Goal: Information Seeking & Learning: Learn about a topic

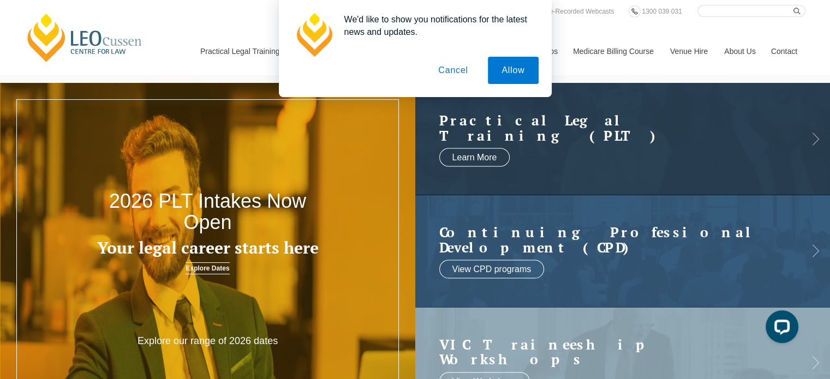
click at [450, 71] on button "Cancel" at bounding box center [452, 70] width 57 height 27
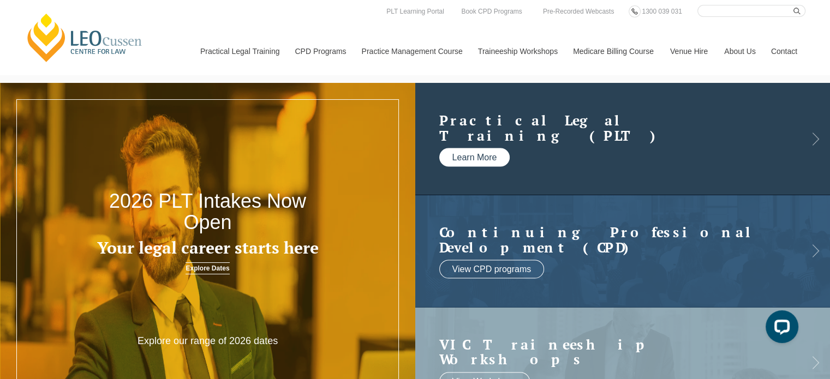
click at [495, 155] on link "Learn More" at bounding box center [474, 157] width 71 height 19
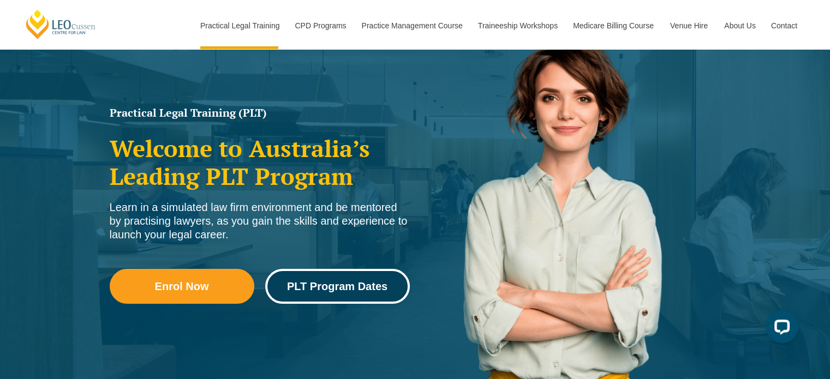
click at [371, 283] on span "PLT Program Dates" at bounding box center [337, 286] width 100 height 11
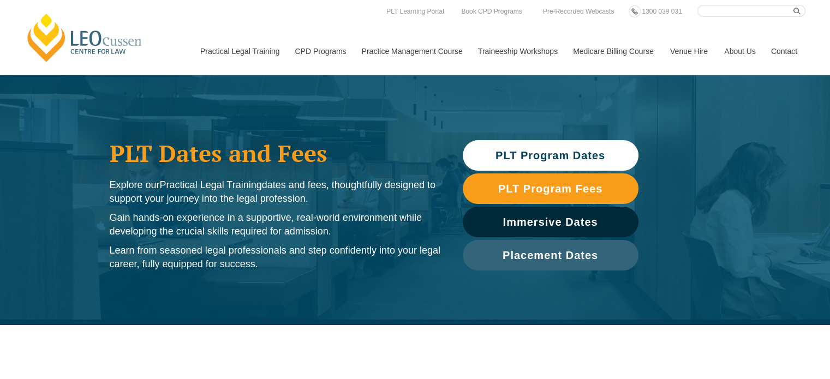
click at [514, 151] on span "PLT Program Dates" at bounding box center [550, 155] width 110 height 11
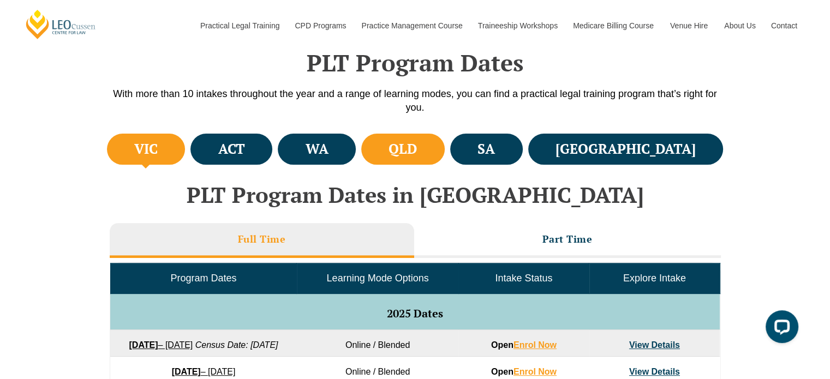
click at [444, 148] on li "QLD" at bounding box center [402, 149] width 83 height 31
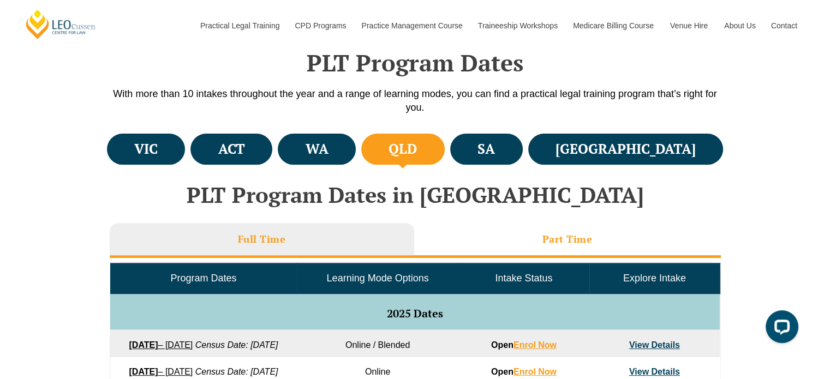
click at [586, 235] on h3 "Part Time" at bounding box center [567, 239] width 50 height 13
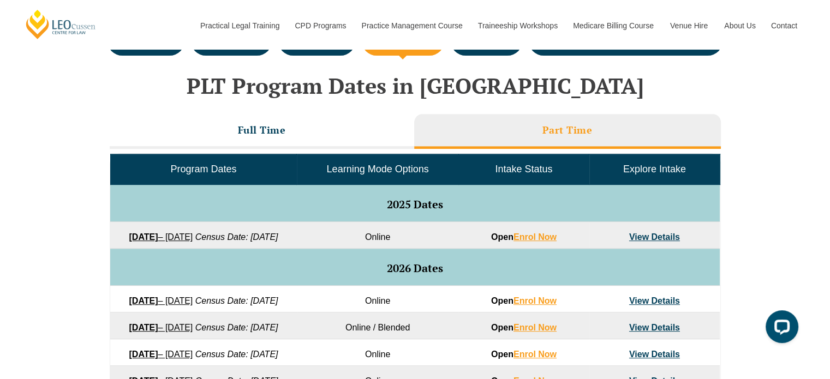
scroll to position [489, 0]
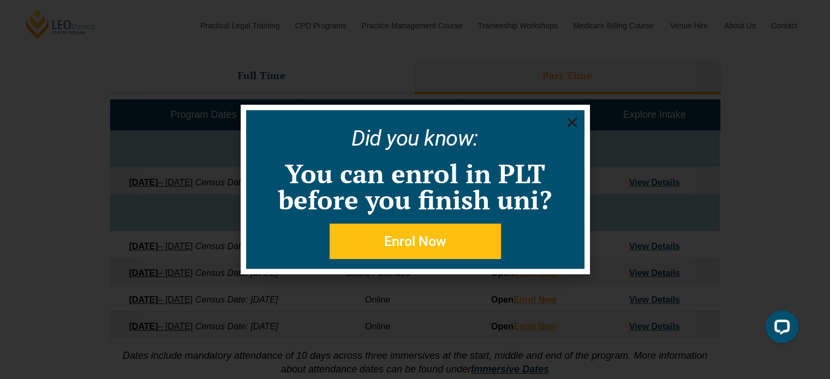
click at [573, 123] on use "Close" at bounding box center [572, 123] width 10 height 10
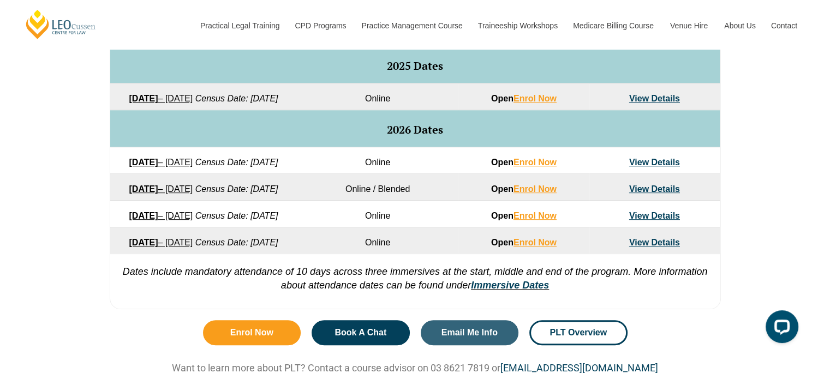
scroll to position [543, 0]
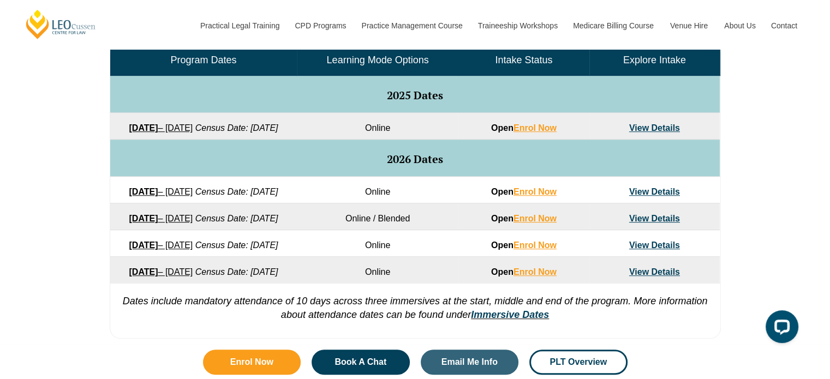
click at [639, 196] on link "View Details" at bounding box center [654, 191] width 51 height 9
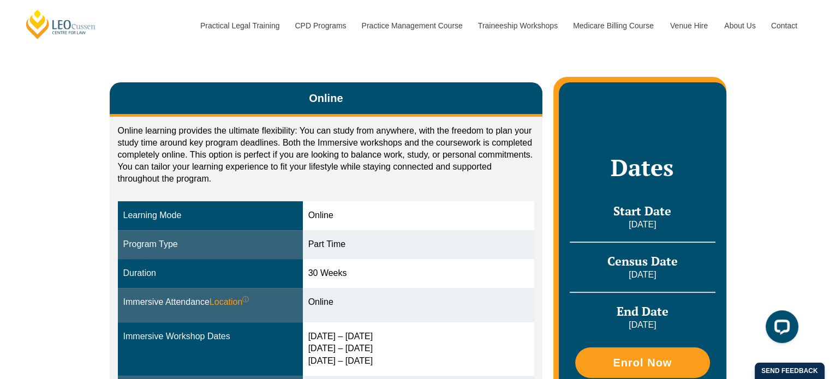
scroll to position [218, 0]
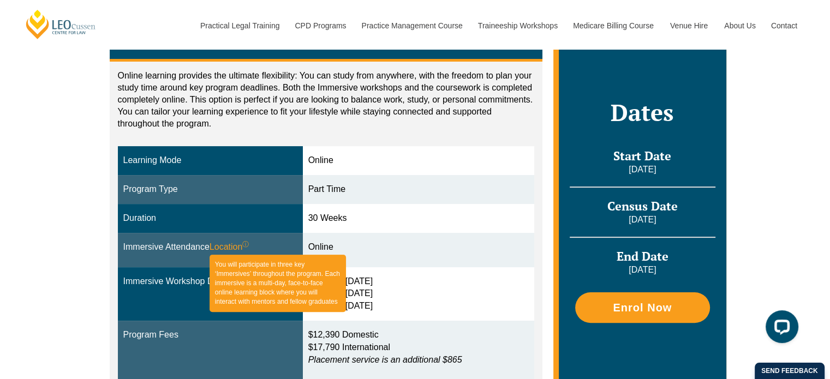
click at [223, 246] on span "Location ⓘ You will participate in three key ‘Immersives’ throughout the progra…" at bounding box center [229, 247] width 40 height 13
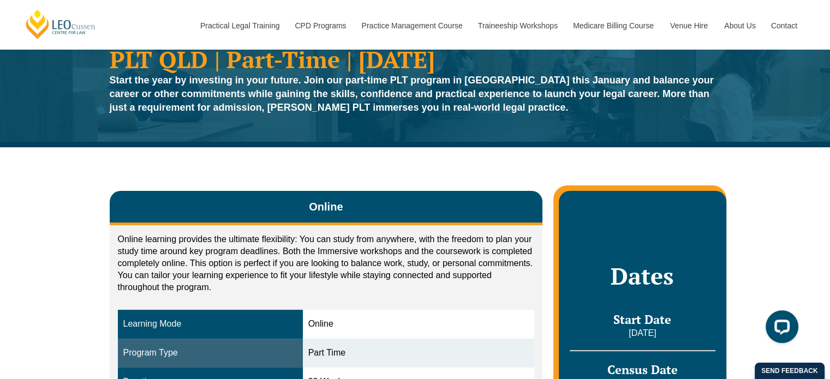
scroll to position [0, 0]
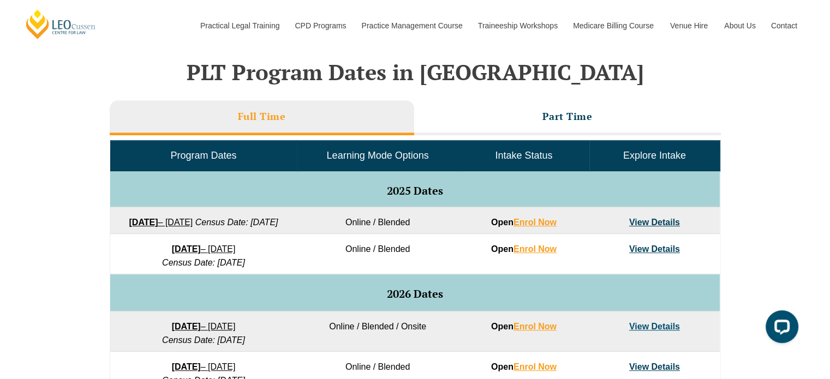
scroll to position [380, 0]
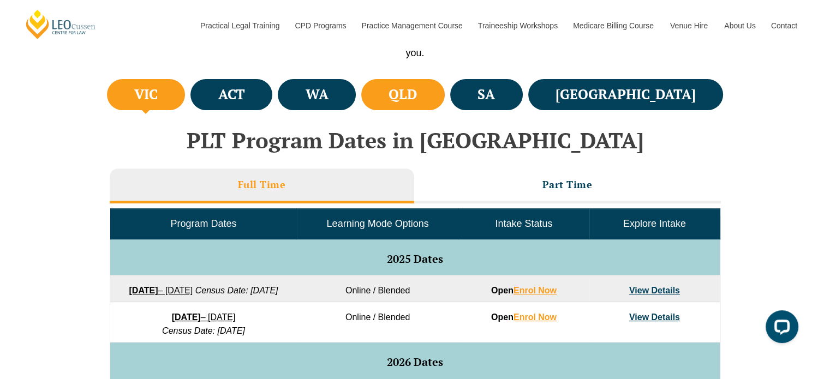
click at [417, 103] on h4 "QLD" at bounding box center [402, 95] width 28 height 18
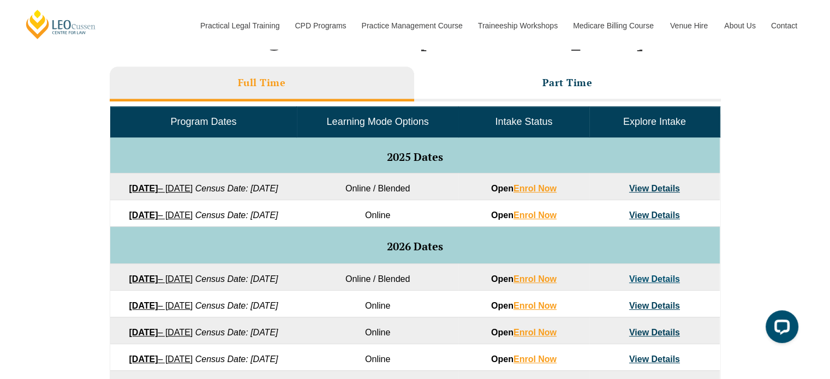
scroll to position [489, 0]
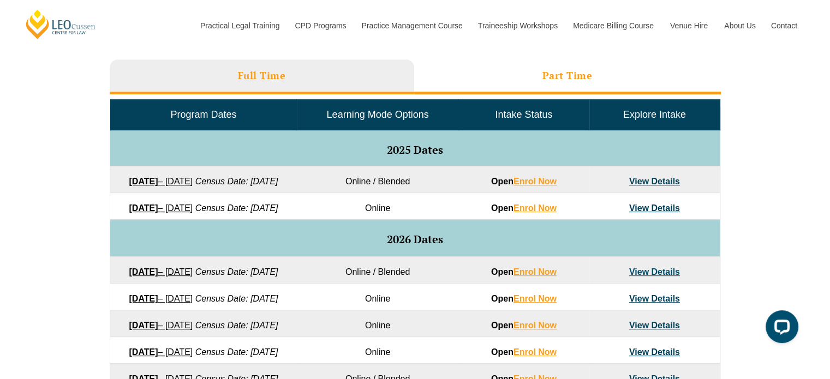
click at [491, 86] on li "Part Time" at bounding box center [567, 76] width 307 height 35
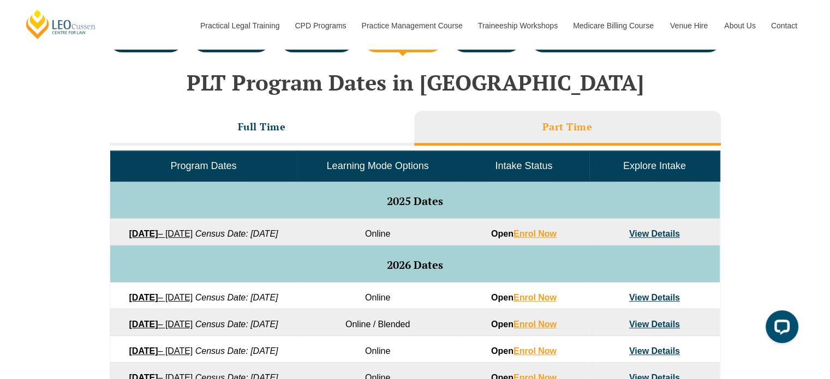
scroll to position [434, 0]
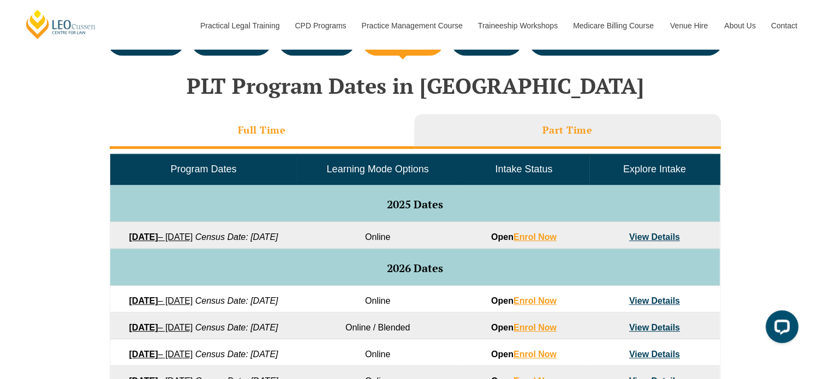
click at [369, 138] on li "Full Time" at bounding box center [262, 131] width 304 height 35
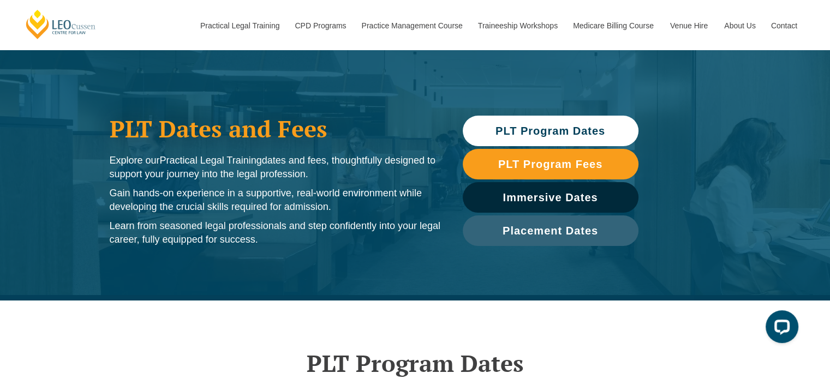
scroll to position [0, 0]
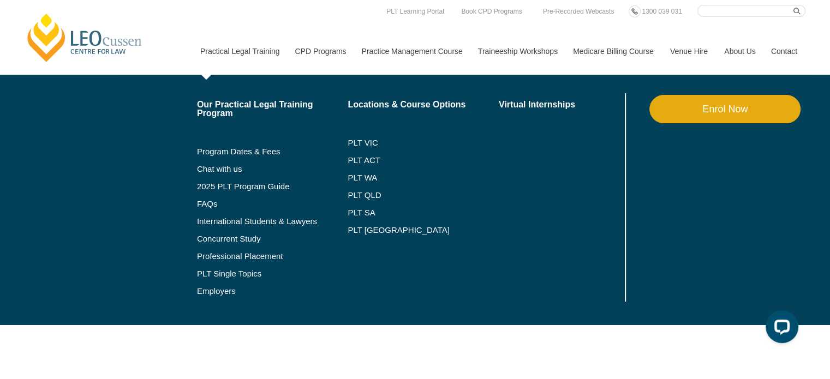
click at [260, 51] on link "Practical Legal Training" at bounding box center [239, 51] width 95 height 47
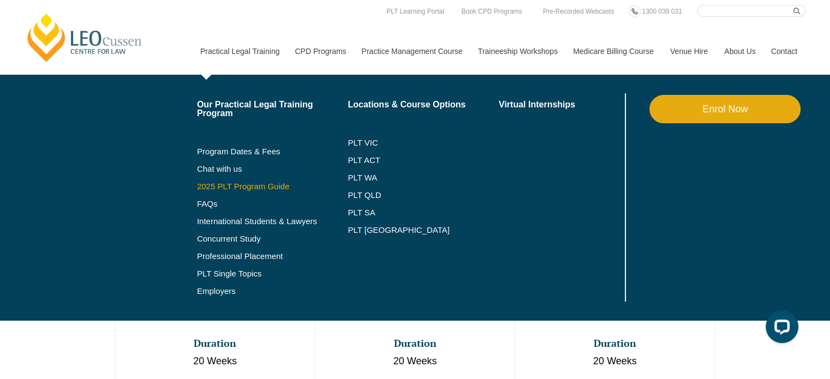
click at [248, 183] on link "2025 PLT Program Guide" at bounding box center [259, 186] width 124 height 9
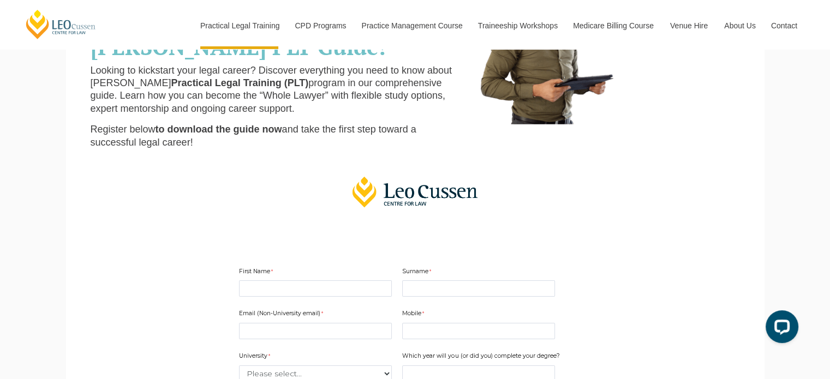
scroll to position [135, 0]
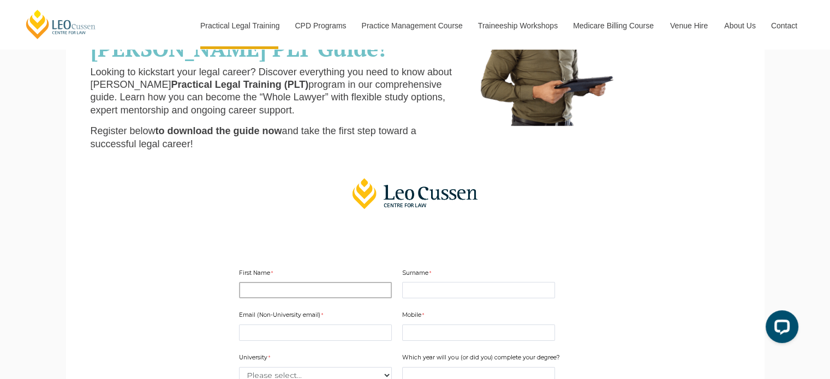
click at [292, 290] on input "First Name" at bounding box center [315, 290] width 153 height 16
type input "Michelle"
type input "Dorendahl"
type input "michelle@dorendahl.com"
type input "0439841128"
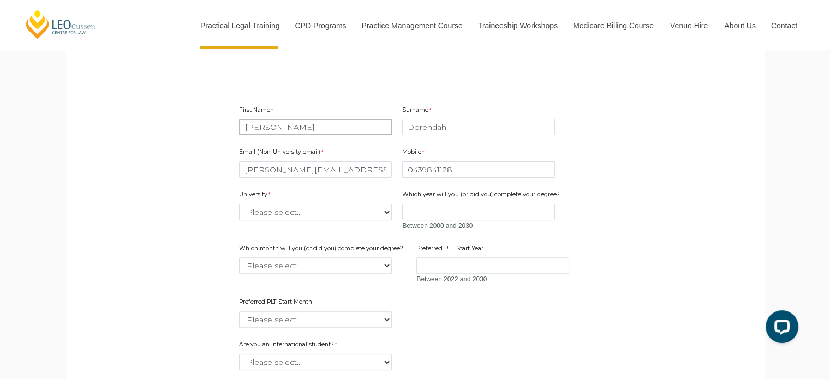
scroll to position [299, 0]
drag, startPoint x: 352, startPoint y: 170, endPoint x: 242, endPoint y: 171, distance: 110.2
click at [242, 171] on input "michelle@dorendahl.com" at bounding box center [315, 169] width 153 height 16
click at [253, 208] on select "Please select... Australian Catholic University Australian National University …" at bounding box center [315, 211] width 153 height 16
select select "tfa_2215"
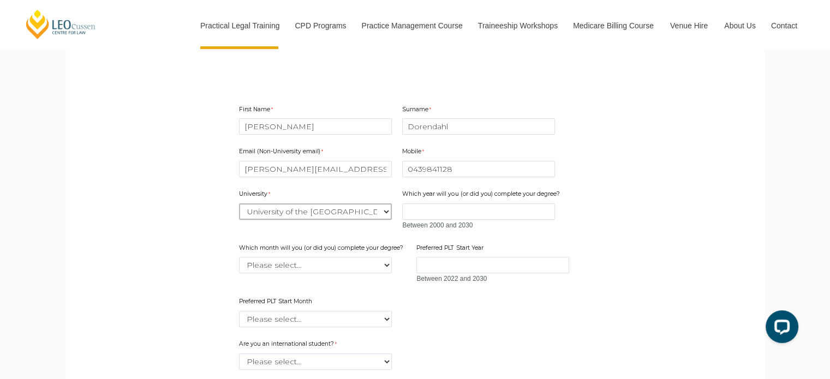
click at [239, 203] on select "Please select... Australian Catholic University Australian National University …" at bounding box center [315, 211] width 153 height 16
click at [444, 212] on input "Which year will you (or did you) complete your degree?" at bounding box center [478, 211] width 153 height 16
type input "2026"
click at [323, 260] on select "Please select... January February March April May June July August September Oc…" at bounding box center [315, 265] width 153 height 16
select select "tfa_2232"
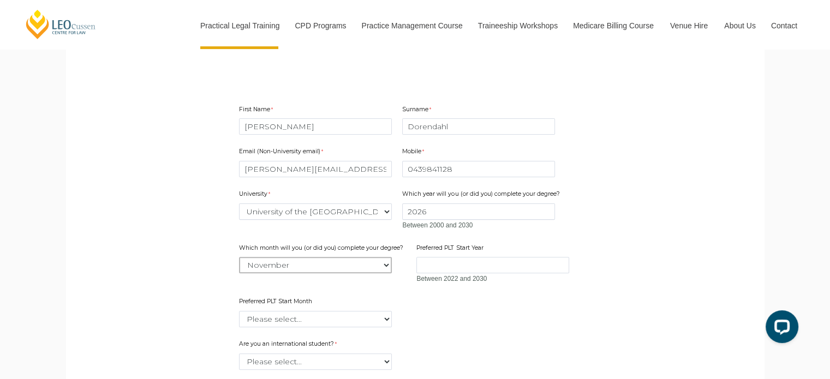
click at [239, 257] on select "Please select... January February March April May June July August September Oc…" at bounding box center [315, 265] width 153 height 16
click at [452, 263] on input "Preferred PLT Start Year" at bounding box center [492, 265] width 153 height 16
type input "2027"
click at [338, 312] on select "Please select... January February March April May June July August September Oc…" at bounding box center [315, 319] width 153 height 16
select select "tfa_2378"
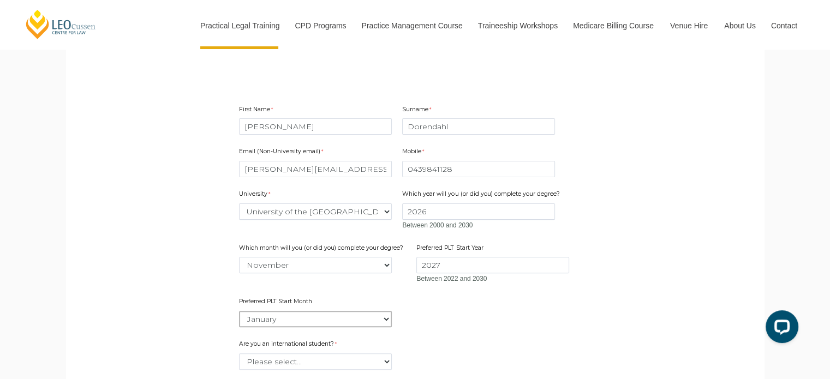
click at [239, 311] on select "Please select... January February March April May June July August September Oc…" at bounding box center [315, 319] width 153 height 16
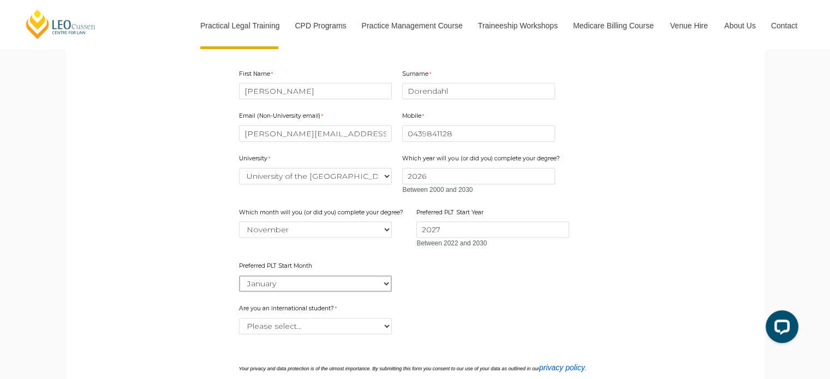
scroll to position [353, 0]
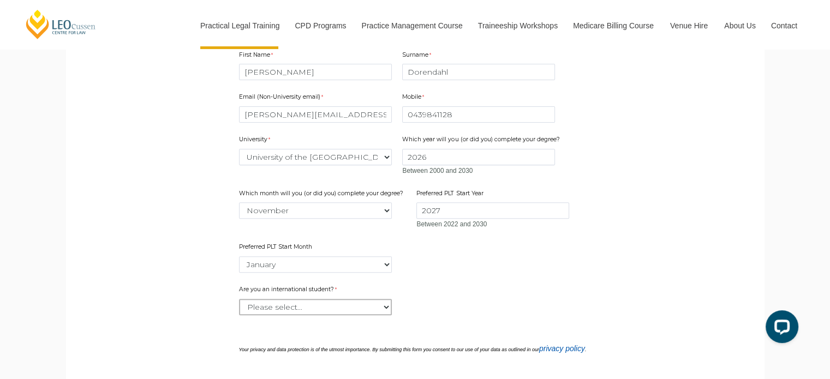
click at [331, 304] on select "Please select... Yes No" at bounding box center [315, 307] width 153 height 16
select select "tfa_60"
click at [239, 299] on select "Please select... Yes No" at bounding box center [315, 307] width 153 height 16
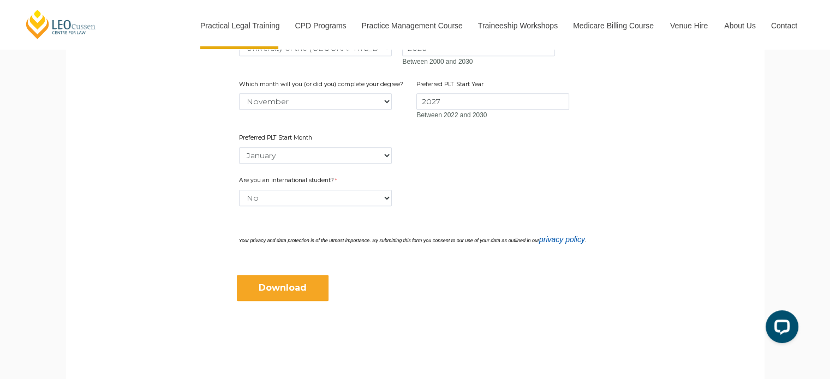
click at [295, 289] on input "Download" at bounding box center [283, 288] width 92 height 26
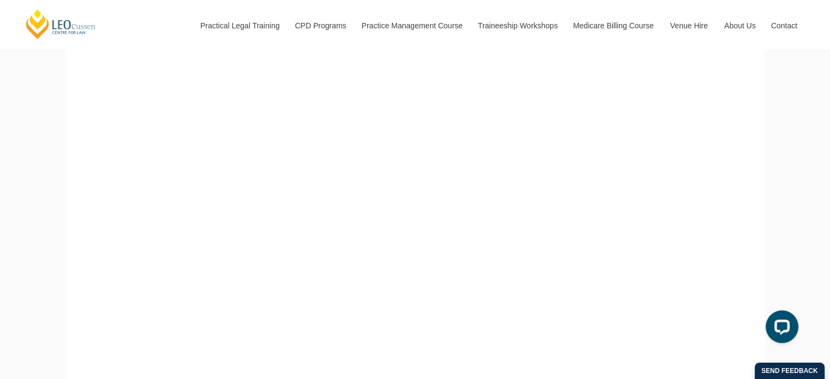
scroll to position [218, 0]
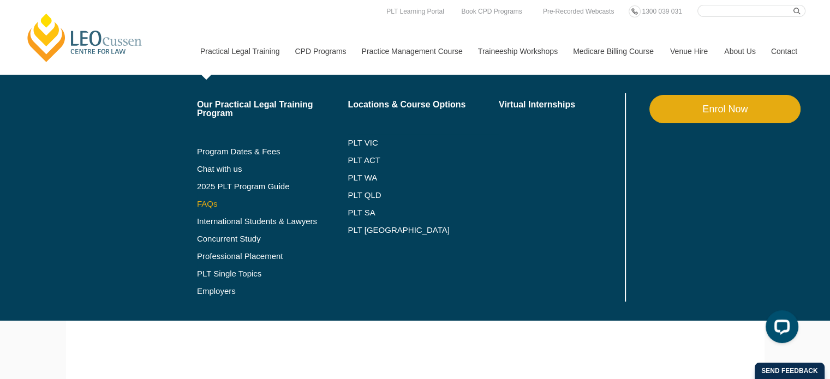
click at [212, 201] on link "FAQs" at bounding box center [272, 204] width 151 height 9
click at [210, 206] on link "FAQs" at bounding box center [272, 204] width 151 height 9
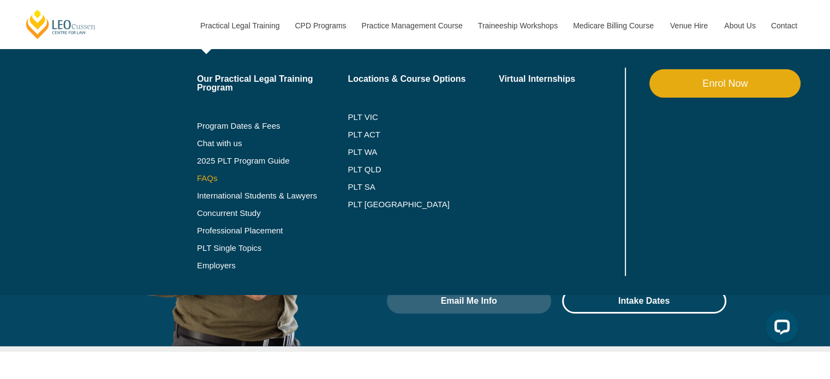
scroll to position [4582, 0]
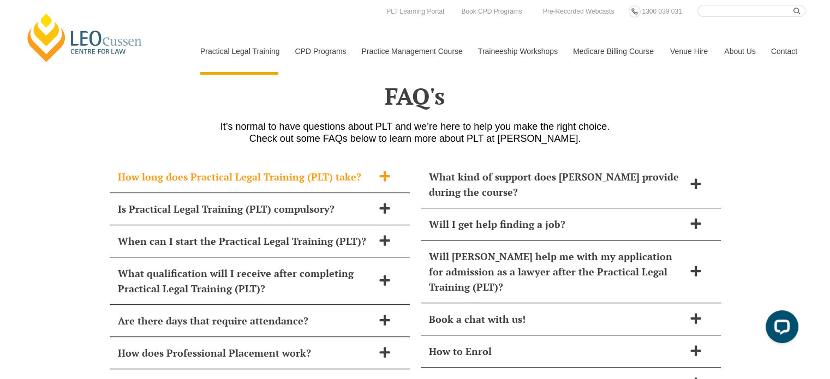
click at [381, 170] on icon at bounding box center [384, 176] width 12 height 12
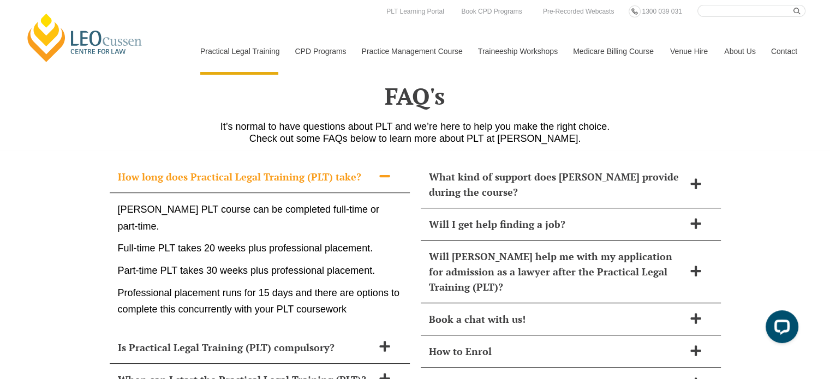
click at [381, 170] on icon at bounding box center [384, 176] width 12 height 12
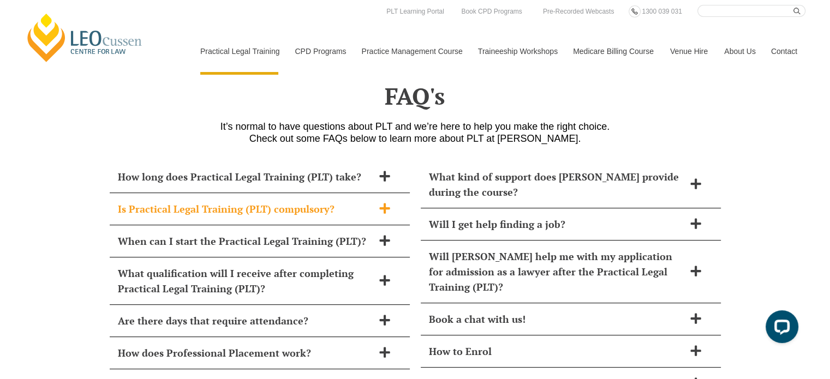
click at [380, 202] on span at bounding box center [384, 209] width 23 height 14
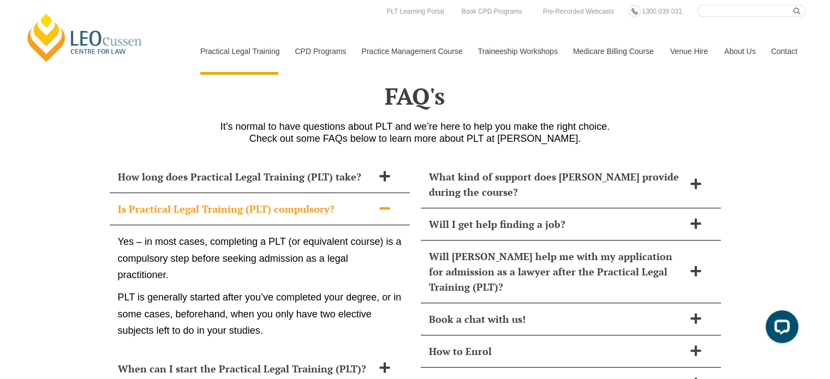
click at [380, 202] on span at bounding box center [384, 209] width 23 height 14
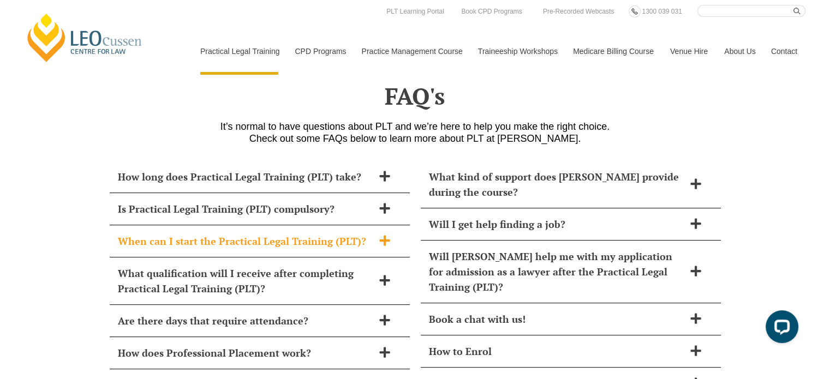
click at [382, 235] on icon at bounding box center [384, 241] width 12 height 12
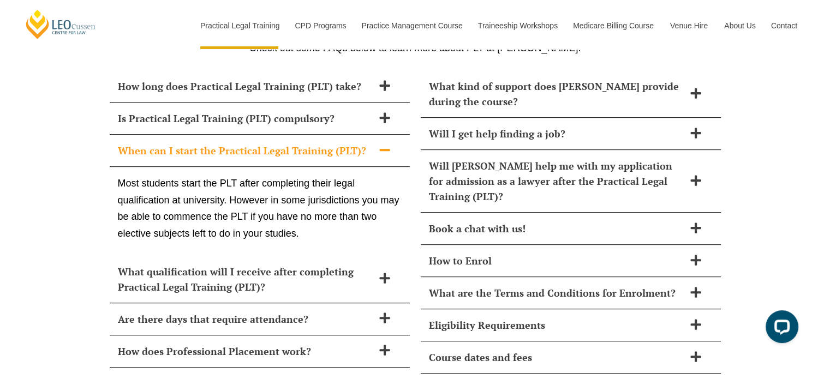
scroll to position [4691, 0]
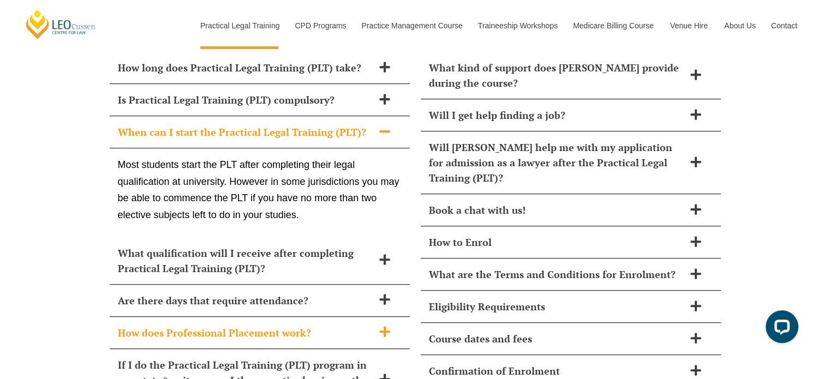
click at [309, 325] on span "How does Professional Placement work?" at bounding box center [245, 332] width 255 height 15
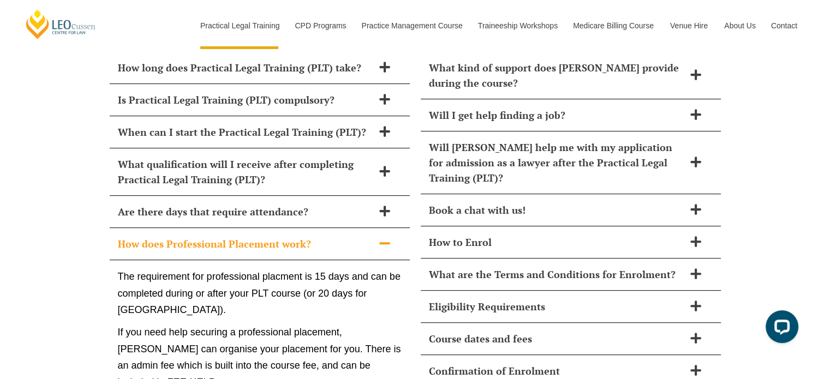
click at [344, 228] on div "How does Professional Placement work?" at bounding box center [260, 244] width 300 height 32
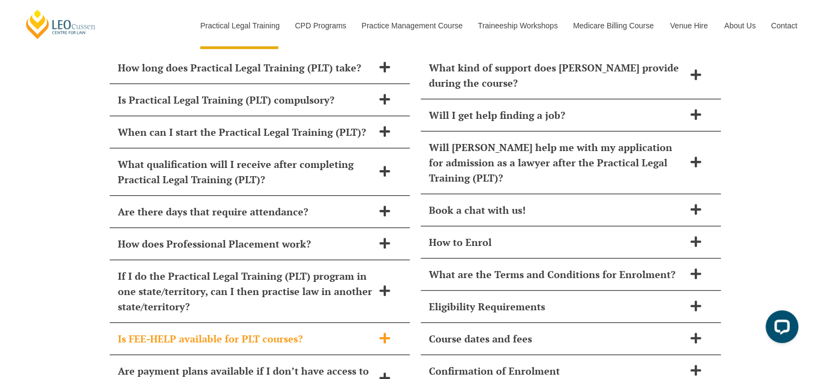
click at [317, 323] on div "Is FEE-HELP available for PLT courses?" at bounding box center [260, 339] width 300 height 32
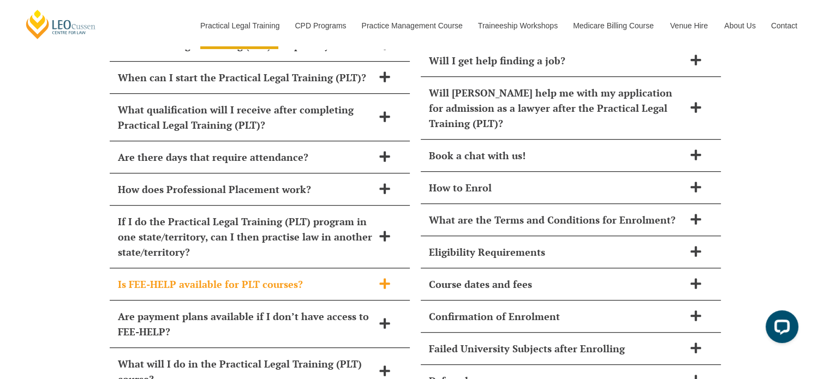
scroll to position [4800, 0]
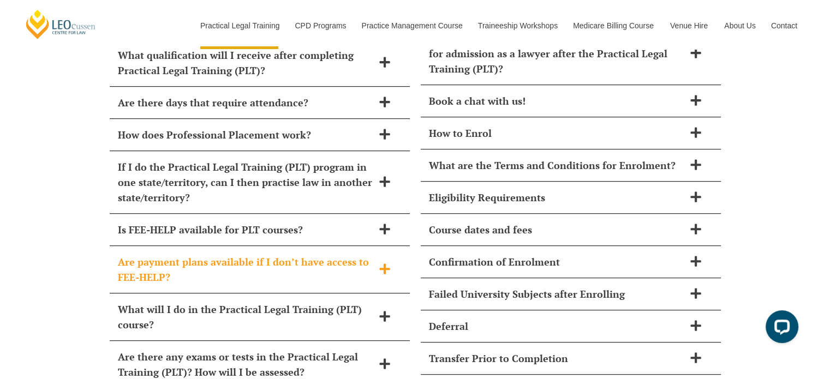
click at [310, 254] on span "Are payment plans available if I don’t have access to FEE-HELP?" at bounding box center [245, 269] width 255 height 31
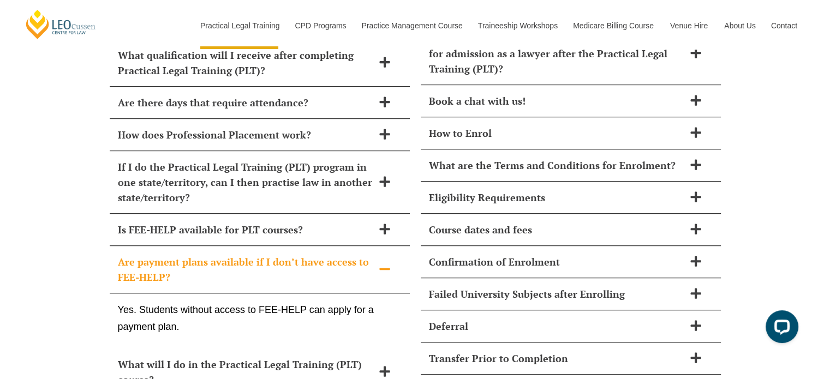
click at [310, 254] on span "Are payment plans available if I don’t have access to FEE-HELP?" at bounding box center [245, 269] width 255 height 31
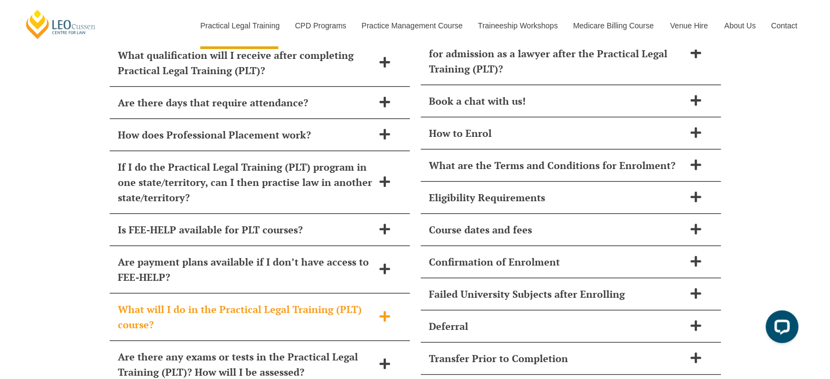
click at [286, 302] on span "What will I do in the Practical Legal Training (PLT) course?" at bounding box center [245, 317] width 255 height 31
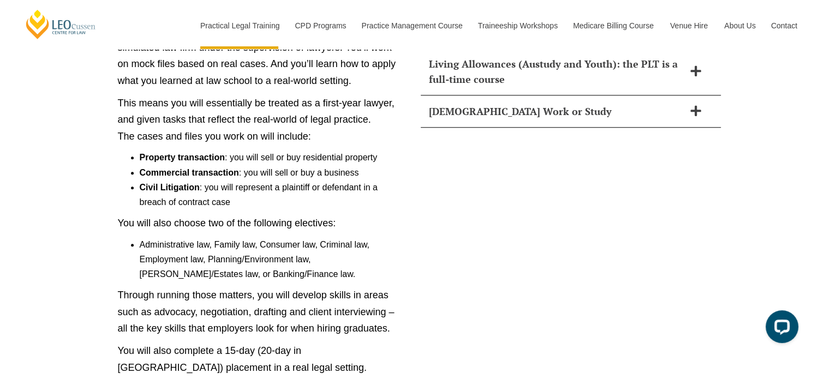
scroll to position [5127, 0]
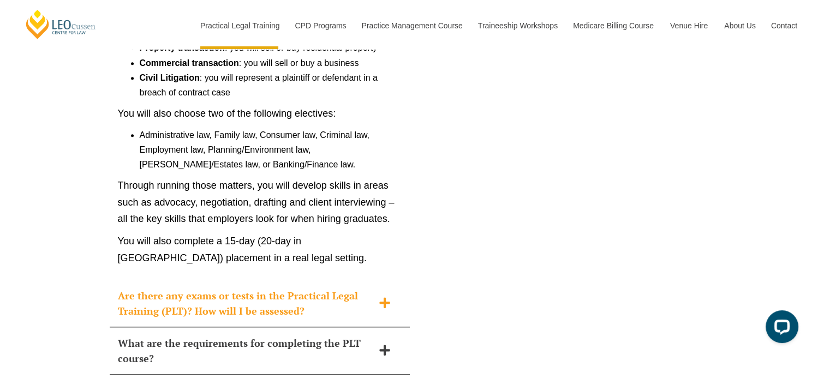
click at [323, 288] on span "Are there any exams or tests in the Practical Legal Training (PLT)? How will I …" at bounding box center [245, 303] width 255 height 31
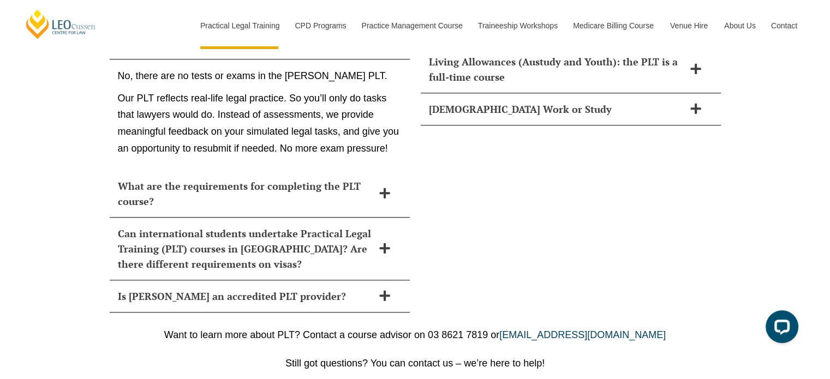
scroll to position [5020, 0]
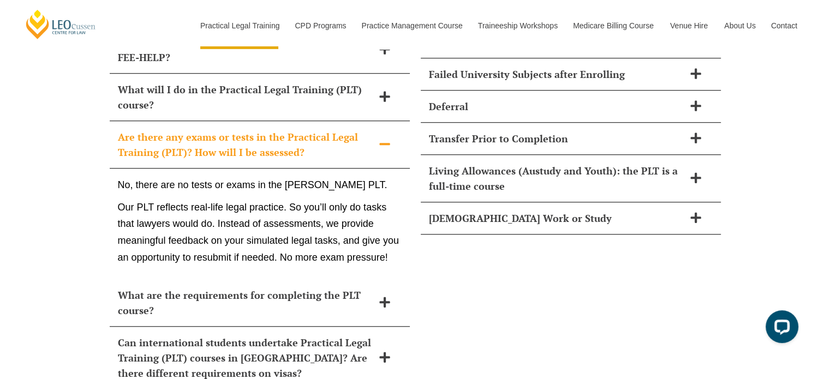
click at [360, 129] on span "Are there any exams or tests in the Practical Legal Training (PLT)? How will I …" at bounding box center [245, 144] width 255 height 31
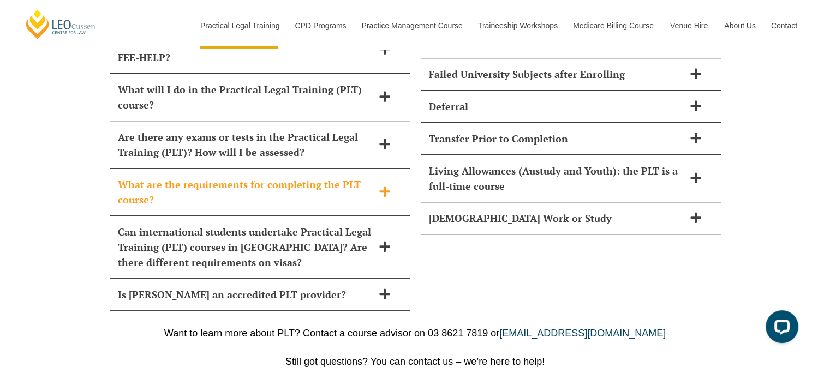
click at [353, 177] on span "What are the requirements for completing the PLT course?" at bounding box center [245, 192] width 255 height 31
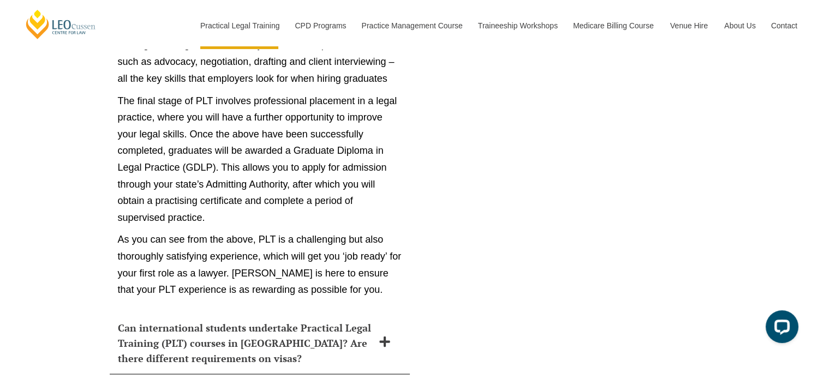
scroll to position [6220, 0]
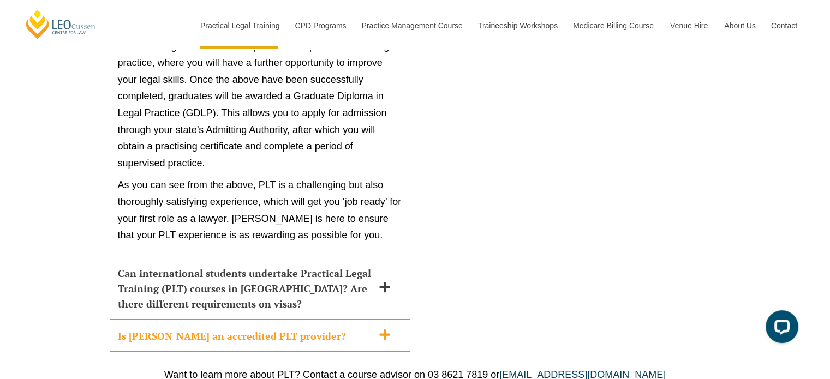
click at [344, 328] on span "Is [PERSON_NAME] an accredited PLT provider?" at bounding box center [245, 335] width 255 height 15
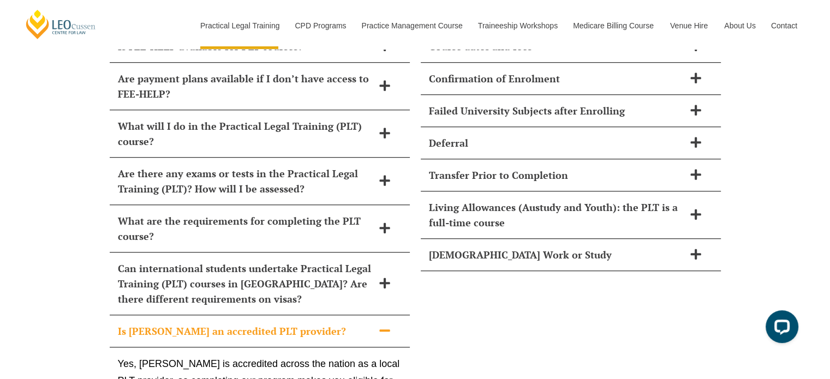
scroll to position [4980, 0]
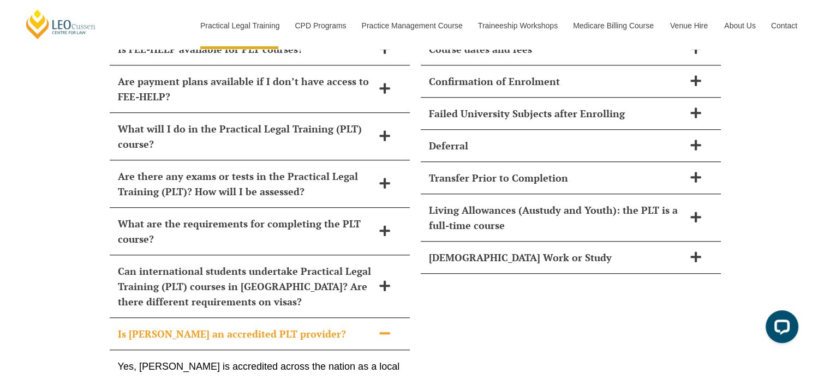
click at [293, 326] on span "Is [PERSON_NAME] an accredited PLT provider?" at bounding box center [245, 333] width 255 height 15
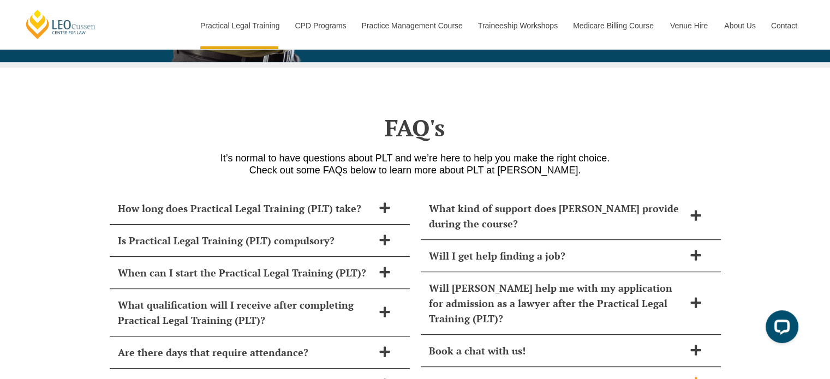
scroll to position [4544, 0]
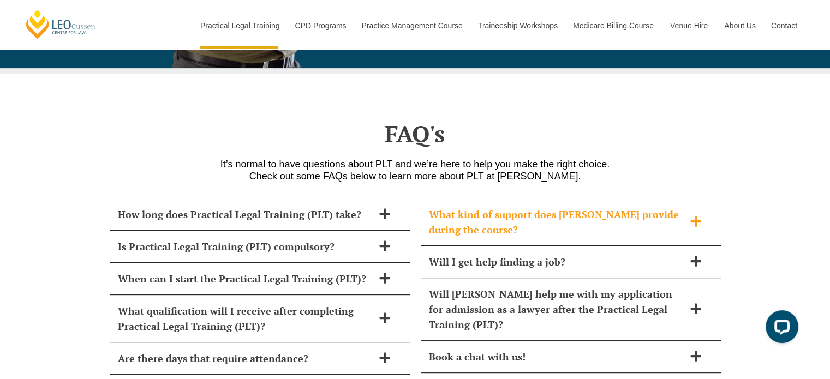
click at [624, 207] on span "What kind of support does [PERSON_NAME] provide during the course?" at bounding box center [556, 222] width 255 height 31
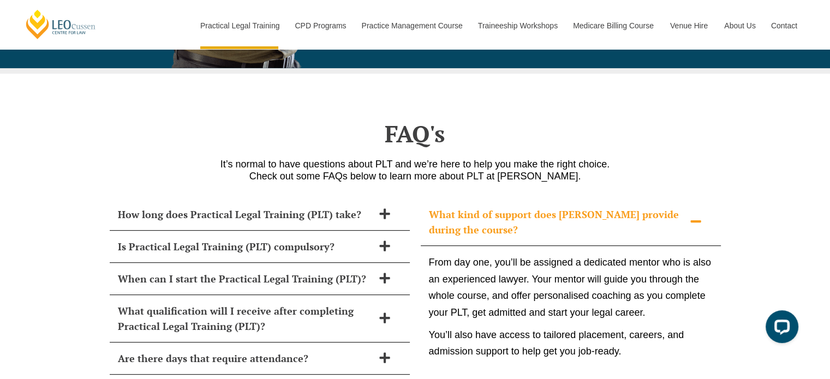
click at [624, 207] on span "What kind of support does [PERSON_NAME] provide during the course?" at bounding box center [556, 222] width 255 height 31
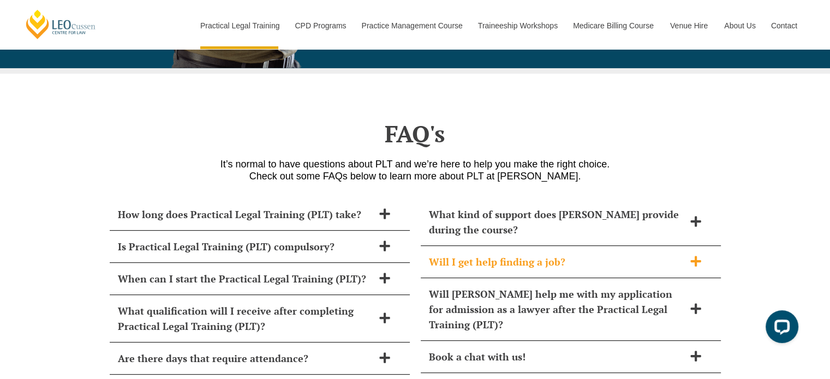
click at [606, 254] on span "Will I get help finding a job?" at bounding box center [556, 261] width 255 height 15
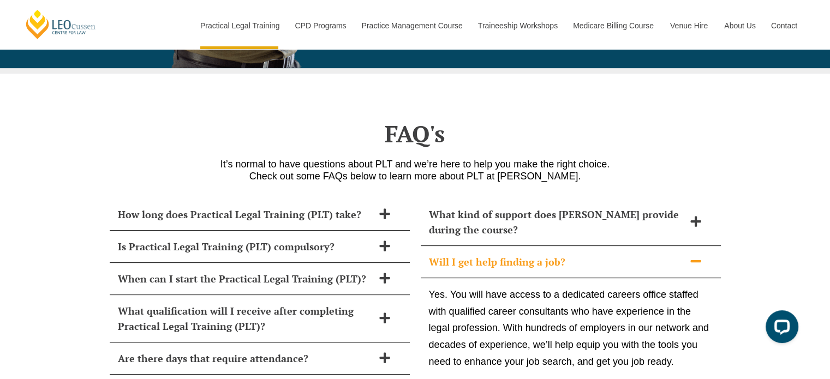
click at [606, 254] on span "Will I get help finding a job?" at bounding box center [556, 261] width 255 height 15
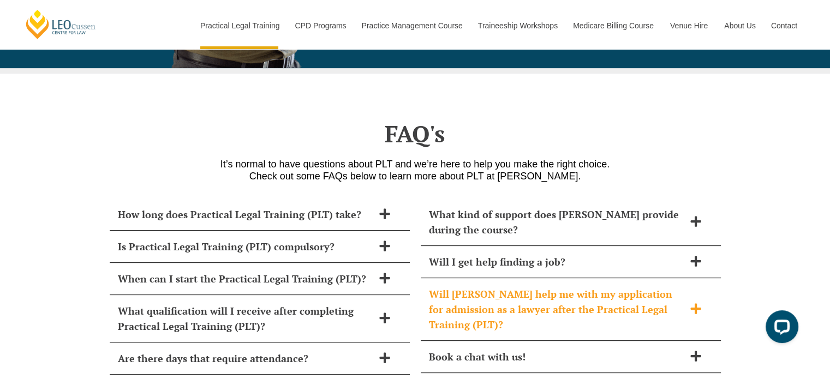
click at [634, 286] on span "Will [PERSON_NAME] help me with my application for admission as a lawyer after …" at bounding box center [556, 309] width 255 height 46
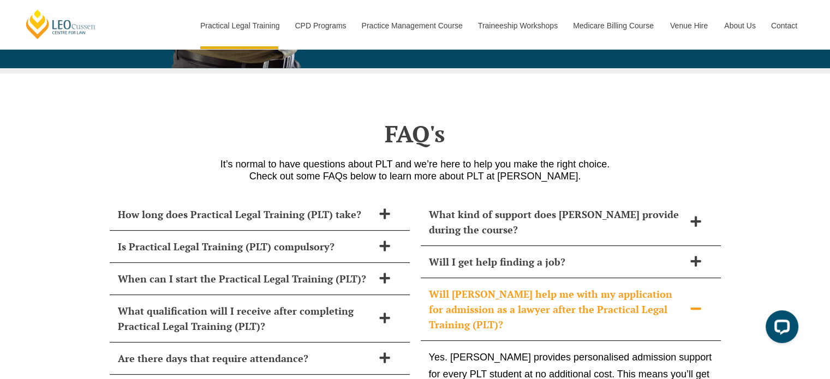
scroll to position [4599, 0]
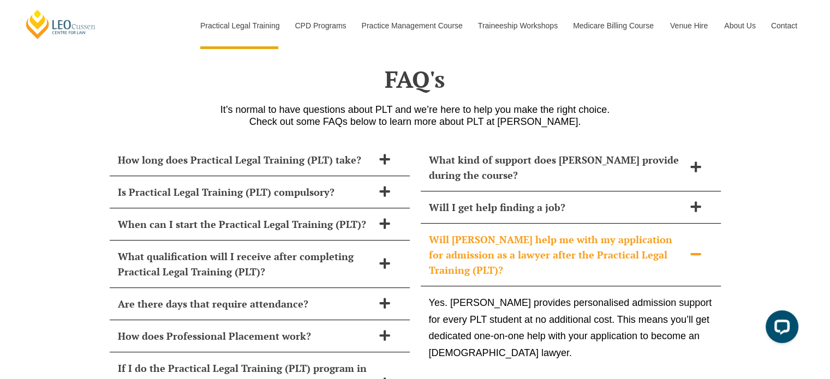
click at [598, 232] on span "Will Leo Cussen help me with my application for admission as a lawyer after the…" at bounding box center [556, 255] width 255 height 46
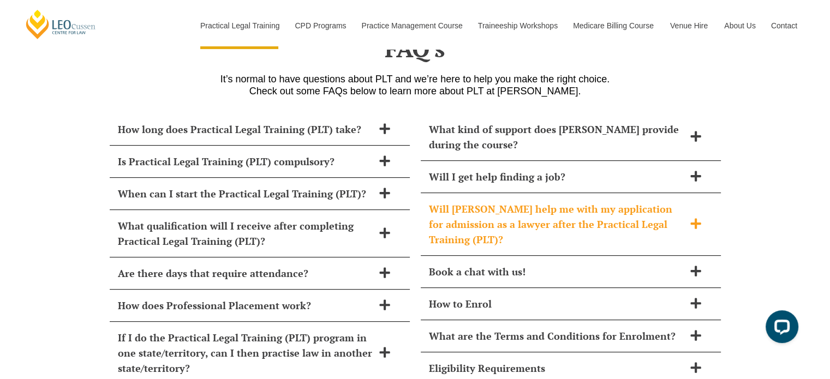
scroll to position [4653, 0]
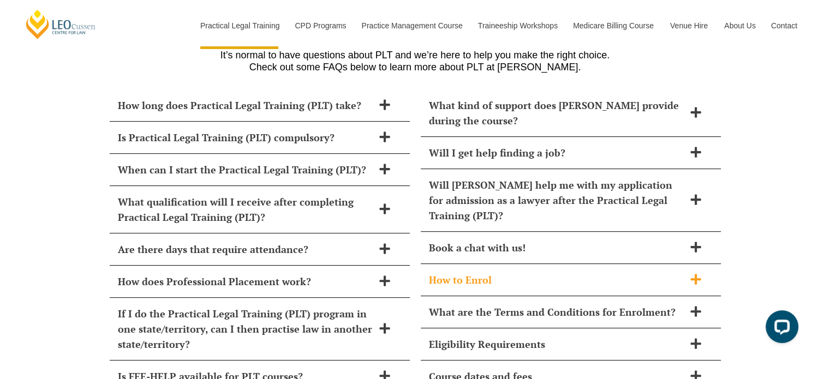
click at [593, 272] on span "How to Enrol" at bounding box center [556, 279] width 255 height 15
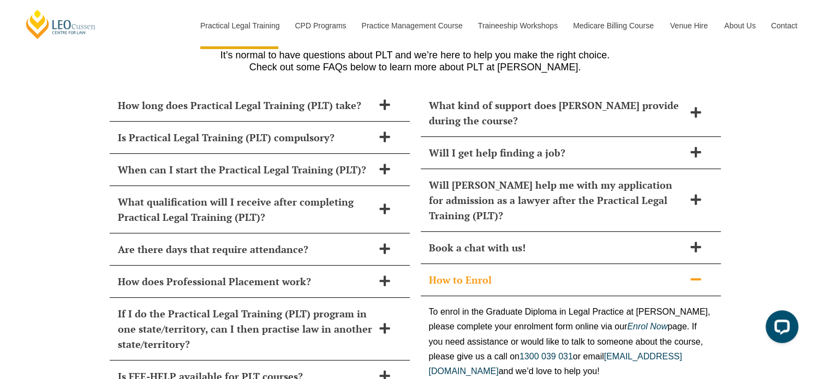
click at [593, 272] on span "How to Enrol" at bounding box center [556, 279] width 255 height 15
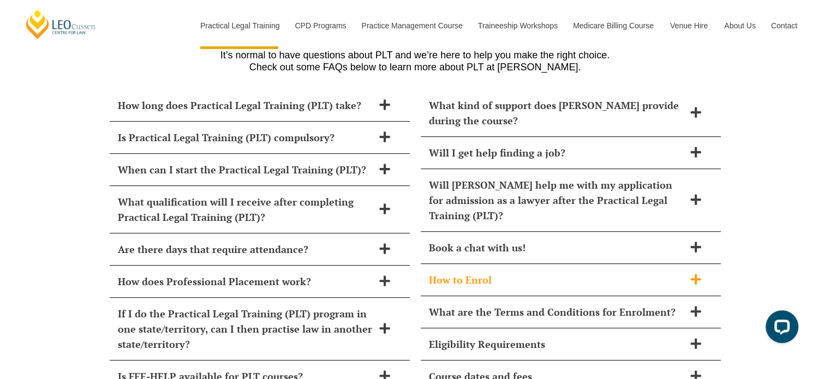
scroll to position [4708, 0]
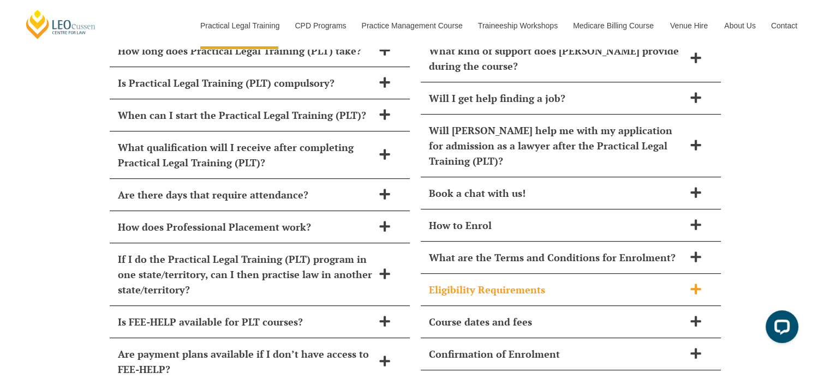
click at [587, 282] on span "Eligibility Requirements" at bounding box center [556, 289] width 255 height 15
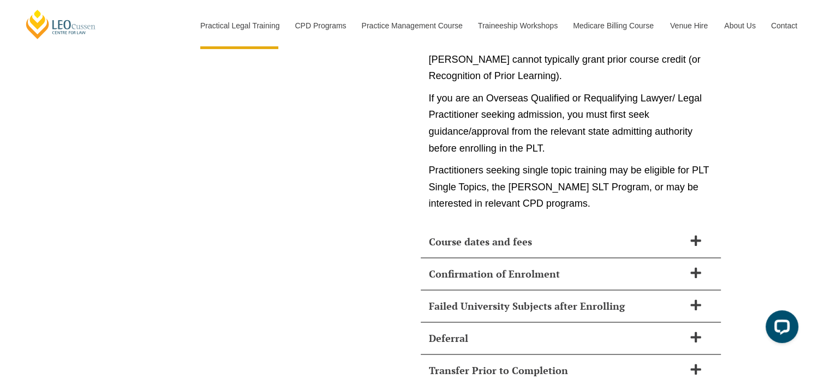
scroll to position [5689, 0]
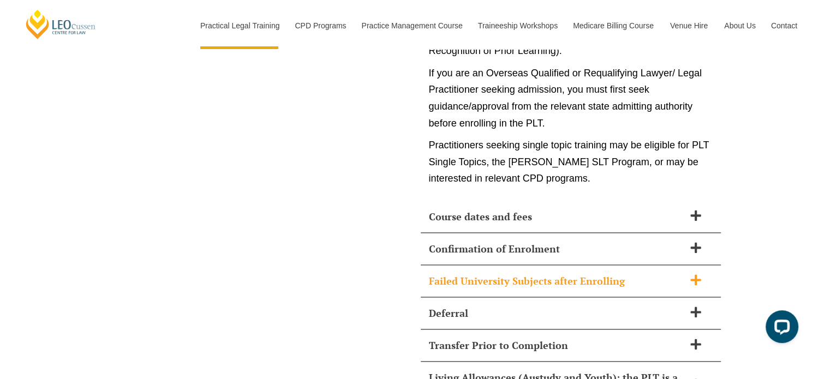
click at [637, 273] on span "Failed University Subjects after Enrolling" at bounding box center [556, 280] width 255 height 15
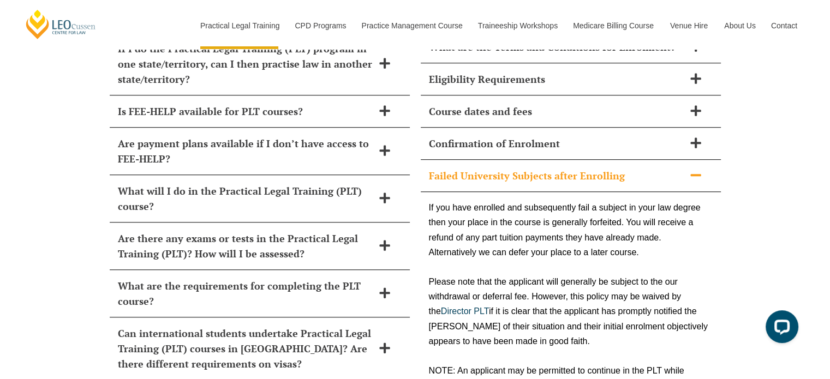
scroll to position [4861, 0]
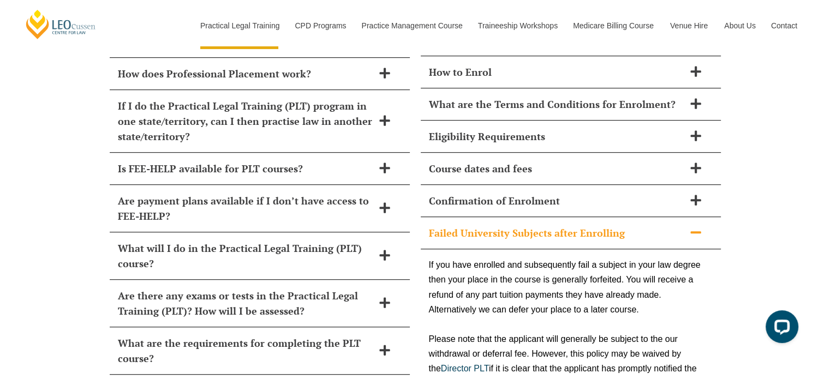
click at [630, 225] on span "Failed University Subjects after Enrolling" at bounding box center [556, 232] width 255 height 15
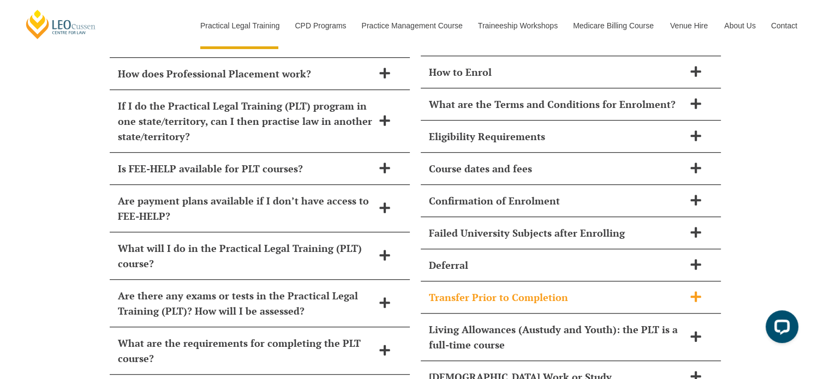
scroll to position [4916, 0]
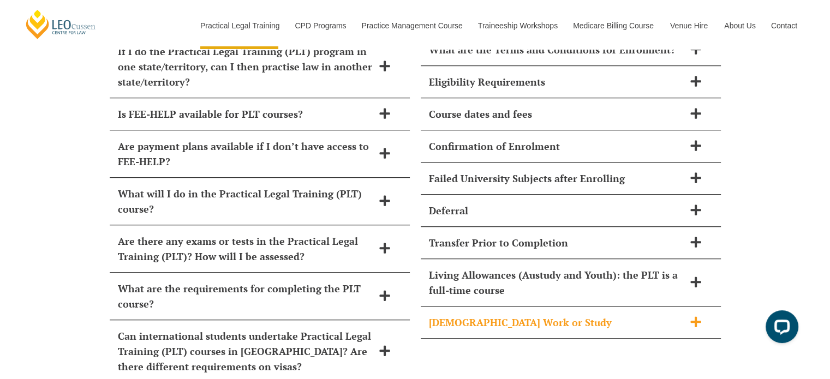
click at [594, 315] on span "Part-Time Work or Study" at bounding box center [556, 322] width 255 height 15
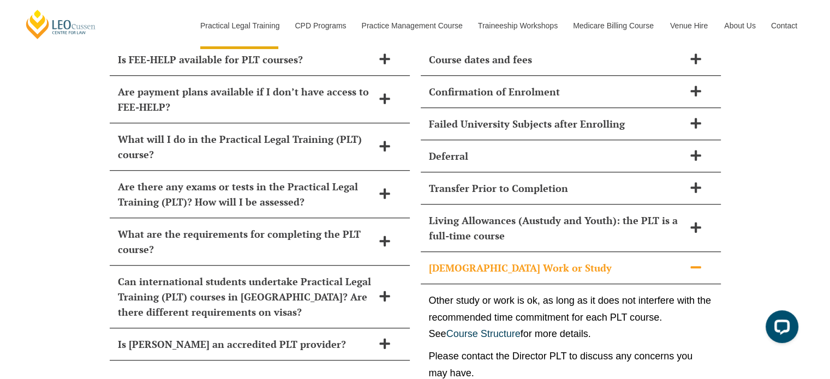
scroll to position [5025, 0]
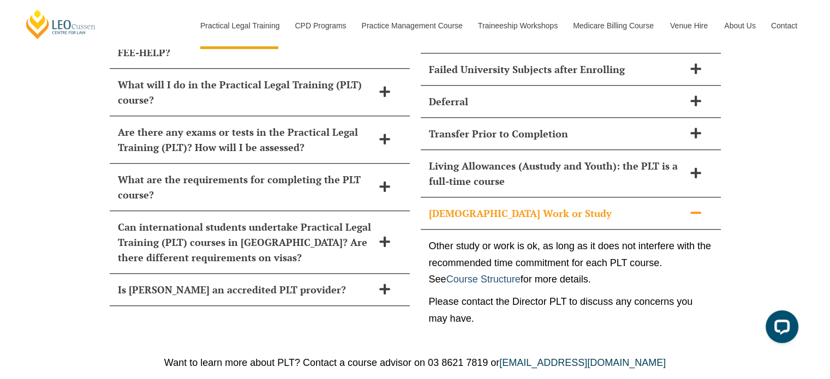
click at [514, 274] on link "Course Structure" at bounding box center [483, 279] width 74 height 11
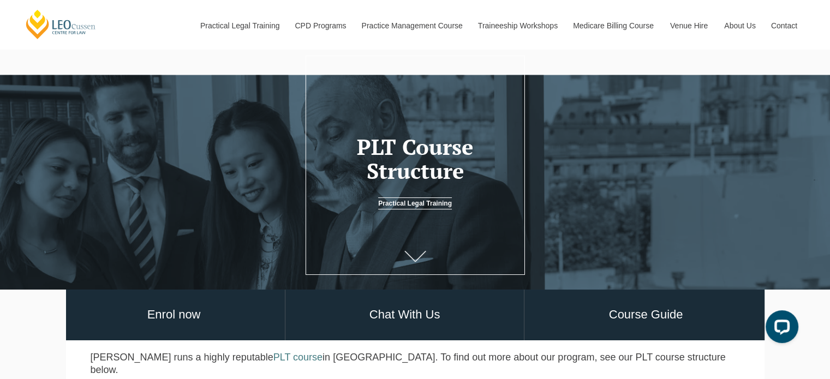
scroll to position [109, 0]
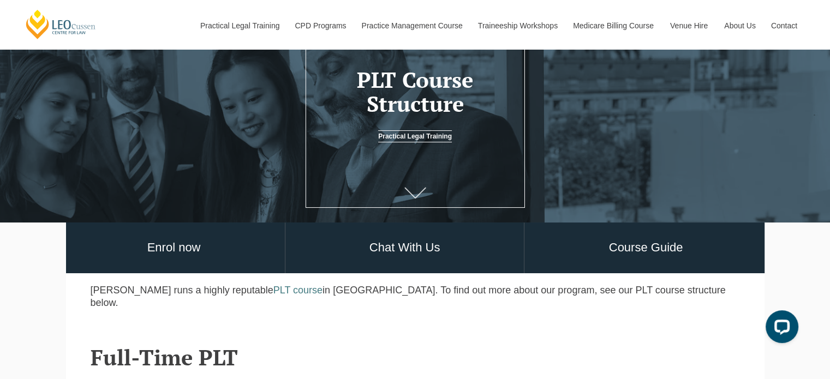
click at [417, 190] on icon at bounding box center [415, 193] width 22 height 11
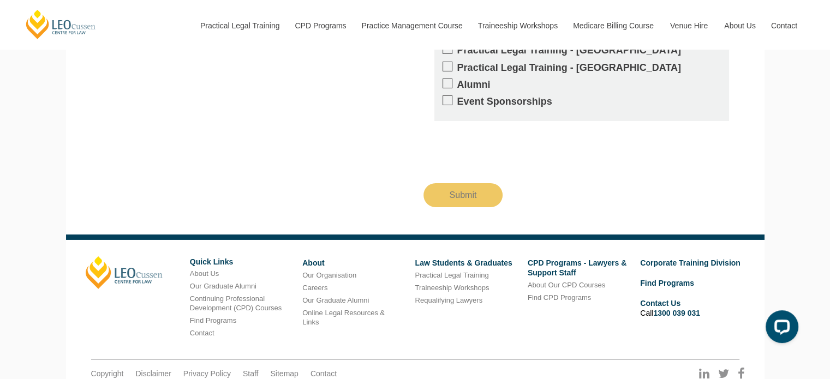
scroll to position [3674, 0]
